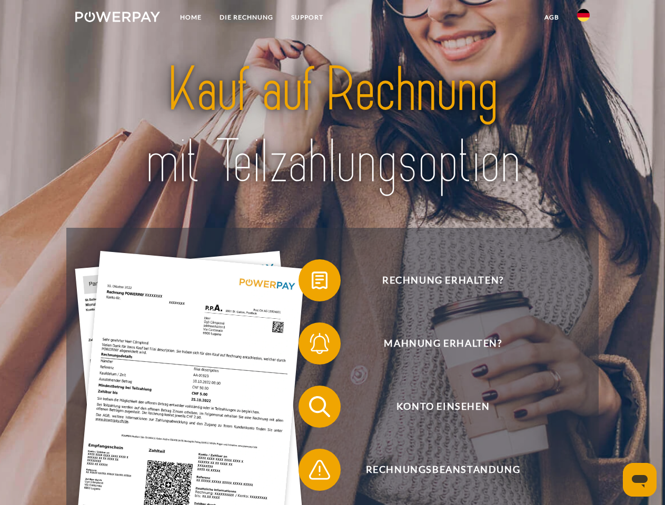
click at [117, 18] on img at bounding box center [117, 17] width 85 height 11
click at [583, 18] on img at bounding box center [583, 15] width 13 height 13
click at [551, 17] on link "agb" at bounding box center [551, 17] width 33 height 19
click at [312, 283] on span at bounding box center [303, 280] width 53 height 53
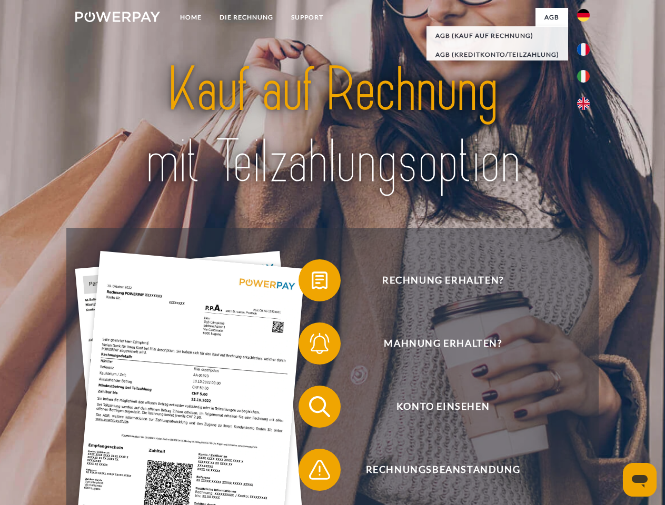
click at [312, 346] on span at bounding box center [303, 343] width 53 height 53
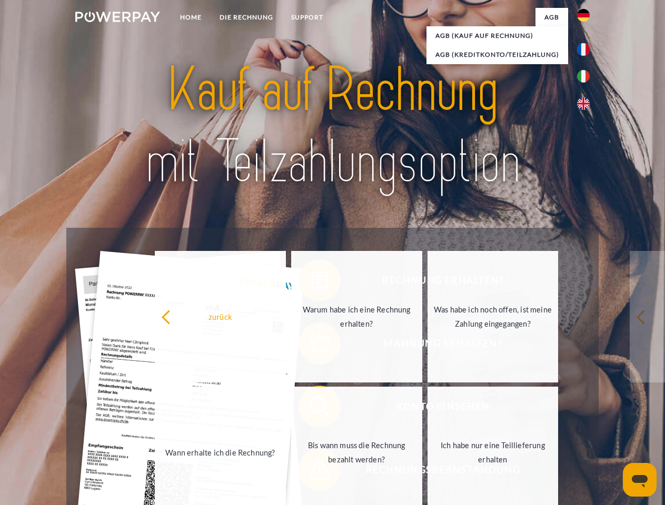
click at [312, 409] on link "Bis wann muss die Rechnung bezahlt werden?" at bounding box center [356, 453] width 131 height 132
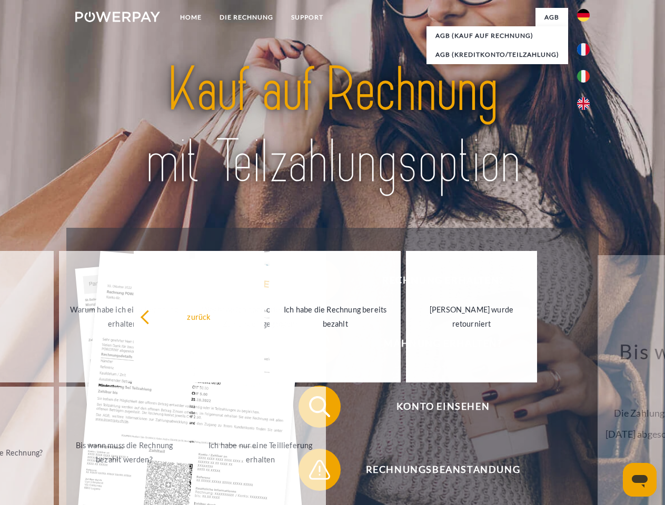
click at [312, 472] on span at bounding box center [303, 470] width 53 height 53
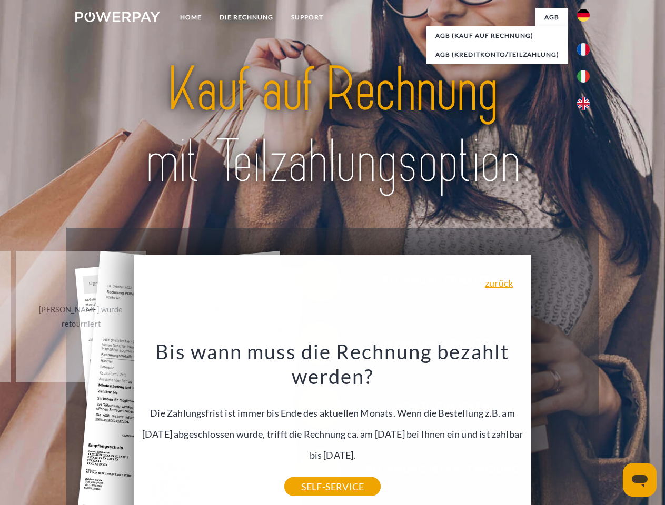
click at [640, 480] on icon "Messaging-Fenster öffnen" at bounding box center [640, 481] width 16 height 13
